Goal: Information Seeking & Learning: Learn about a topic

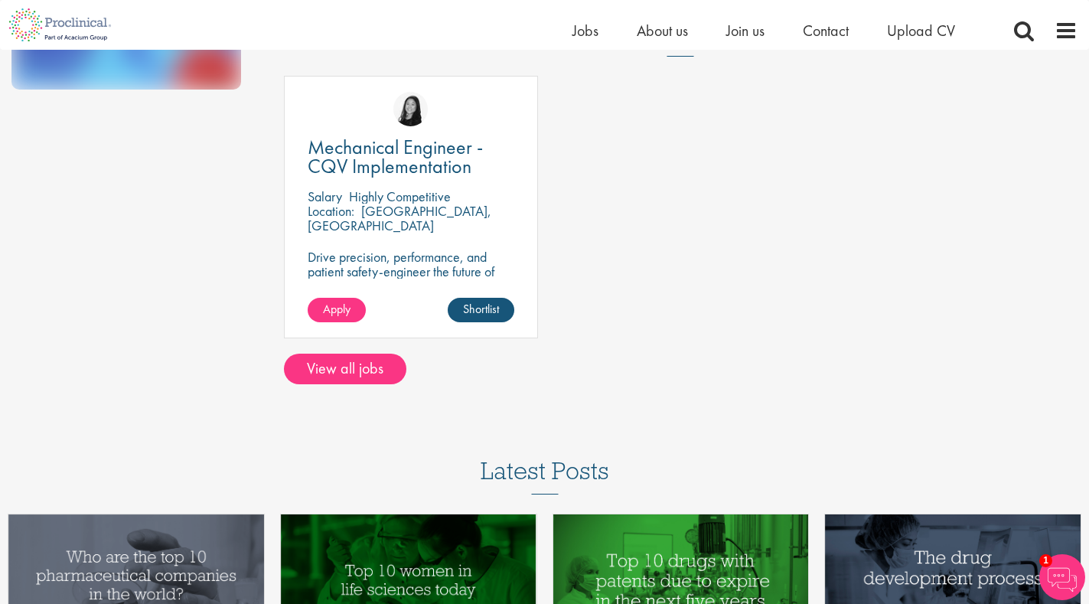
scroll to position [459, 0]
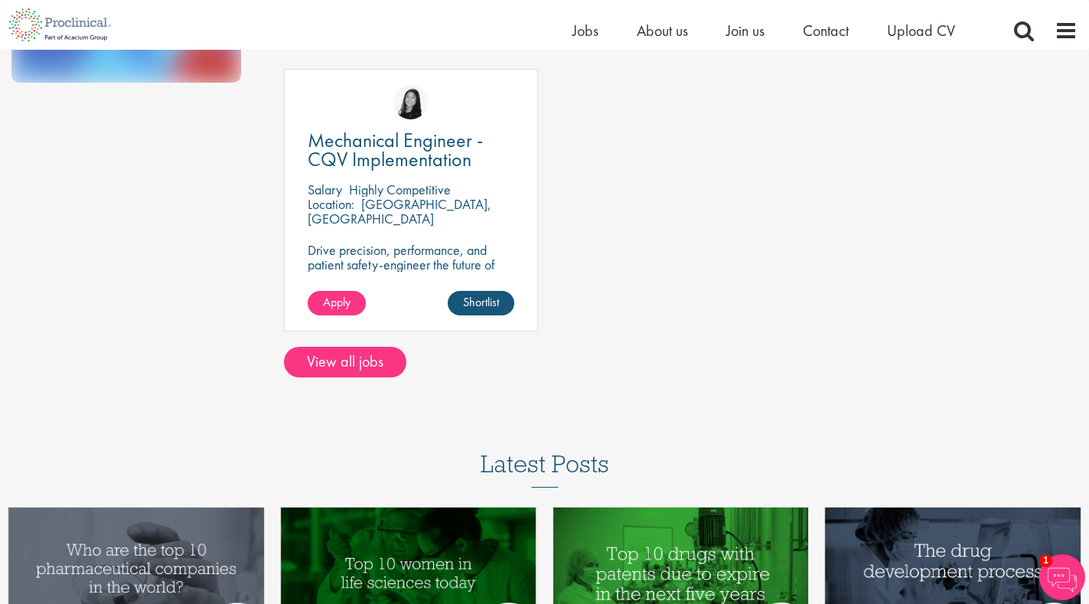
click at [359, 342] on div "Mechanical Engineer - CQV Implementation [GEOGRAPHIC_DATA] Highly Competitive L…" at bounding box center [410, 208] width 269 height 278
click at [355, 351] on link "View all jobs" at bounding box center [345, 362] width 122 height 31
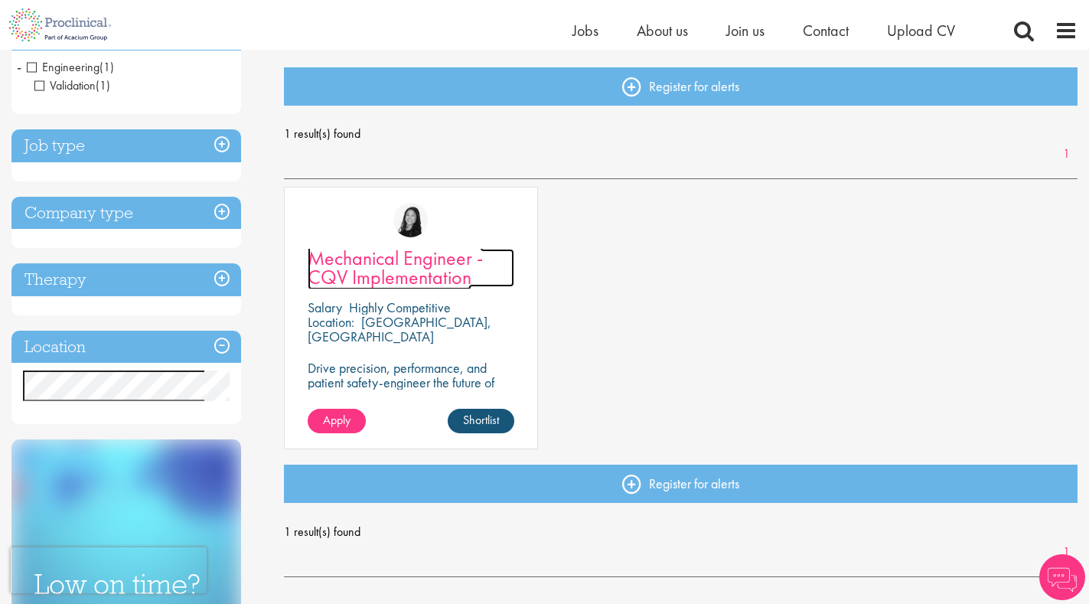
click at [409, 275] on span "Mechanical Engineer - CQV Implementation" at bounding box center [395, 267] width 175 height 45
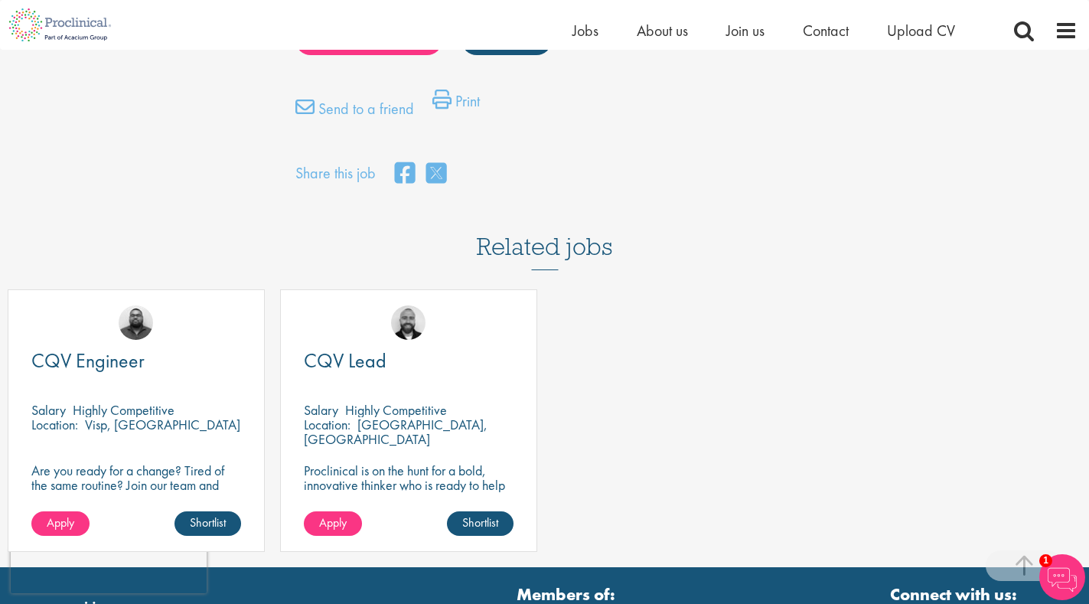
scroll to position [1301, 0]
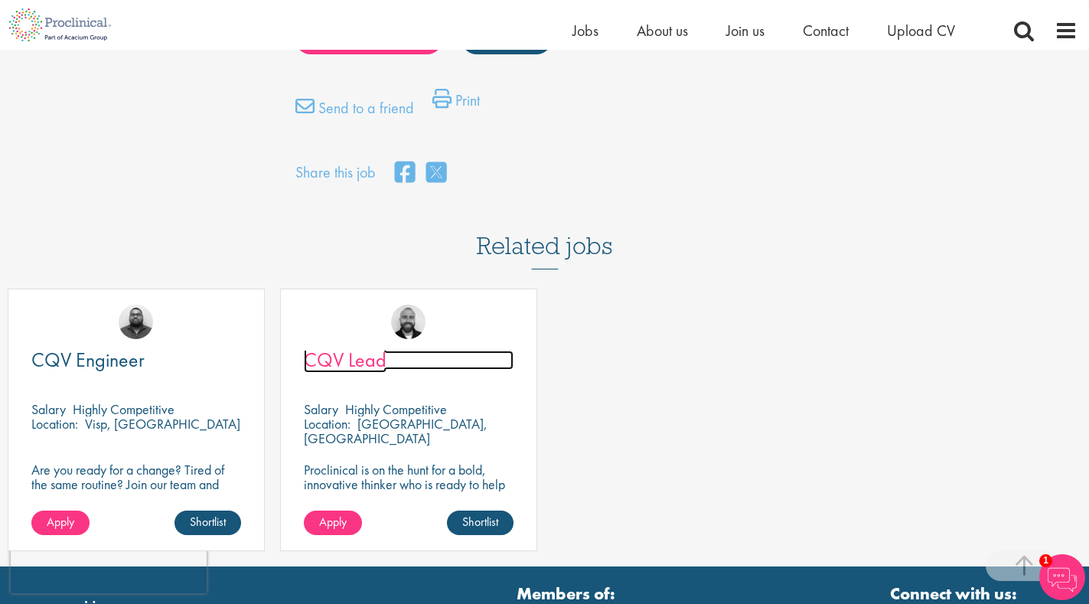
click at [335, 347] on span "CQV Lead" at bounding box center [345, 360] width 83 height 26
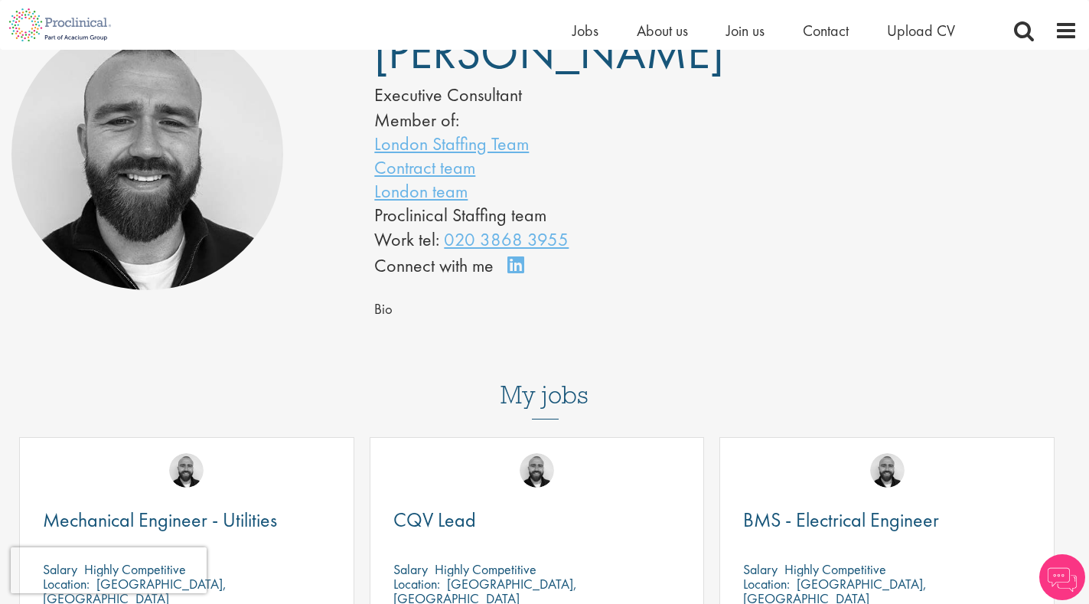
scroll to position [383, 0]
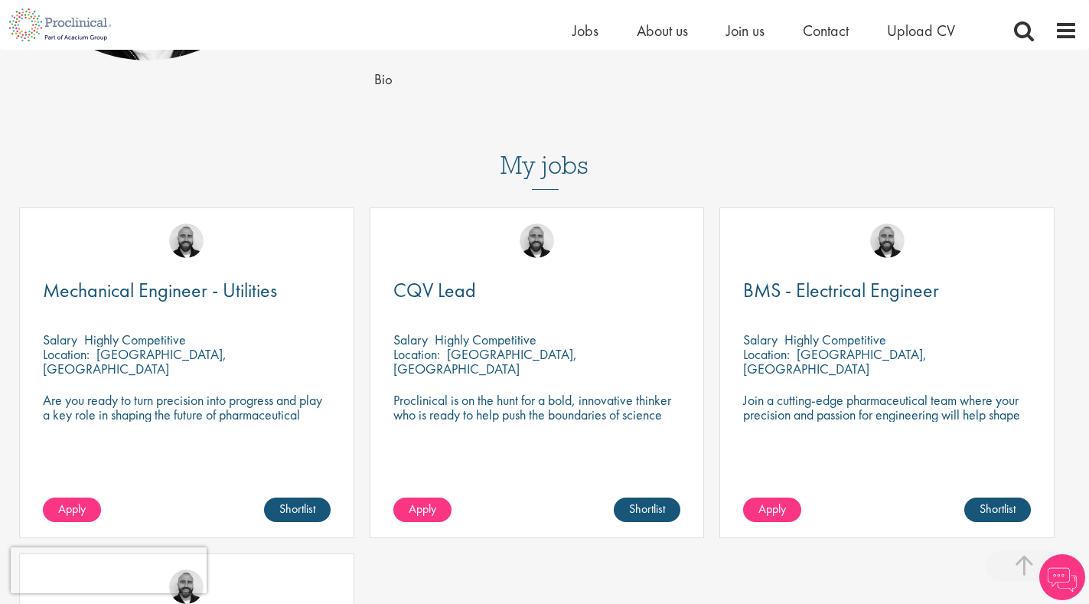
click at [464, 315] on div "CQV Lead" at bounding box center [537, 301] width 288 height 40
click at [460, 305] on div "CQV Lead" at bounding box center [537, 301] width 288 height 40
click at [126, 289] on span "Mechanical Engineer - Utilities" at bounding box center [160, 290] width 234 height 26
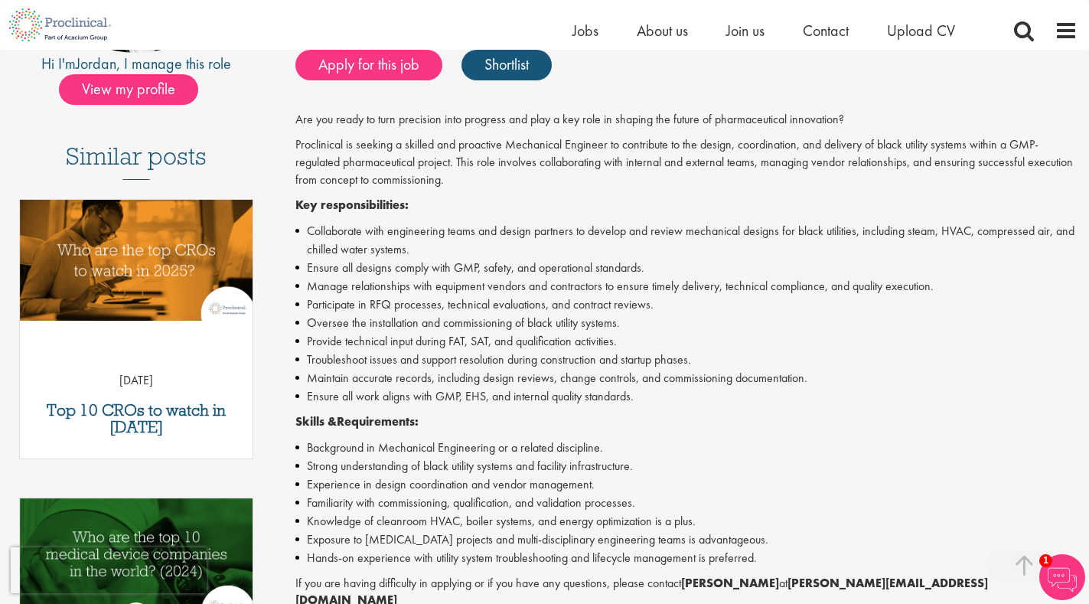
scroll to position [306, 0]
